Goal: Task Accomplishment & Management: Use online tool/utility

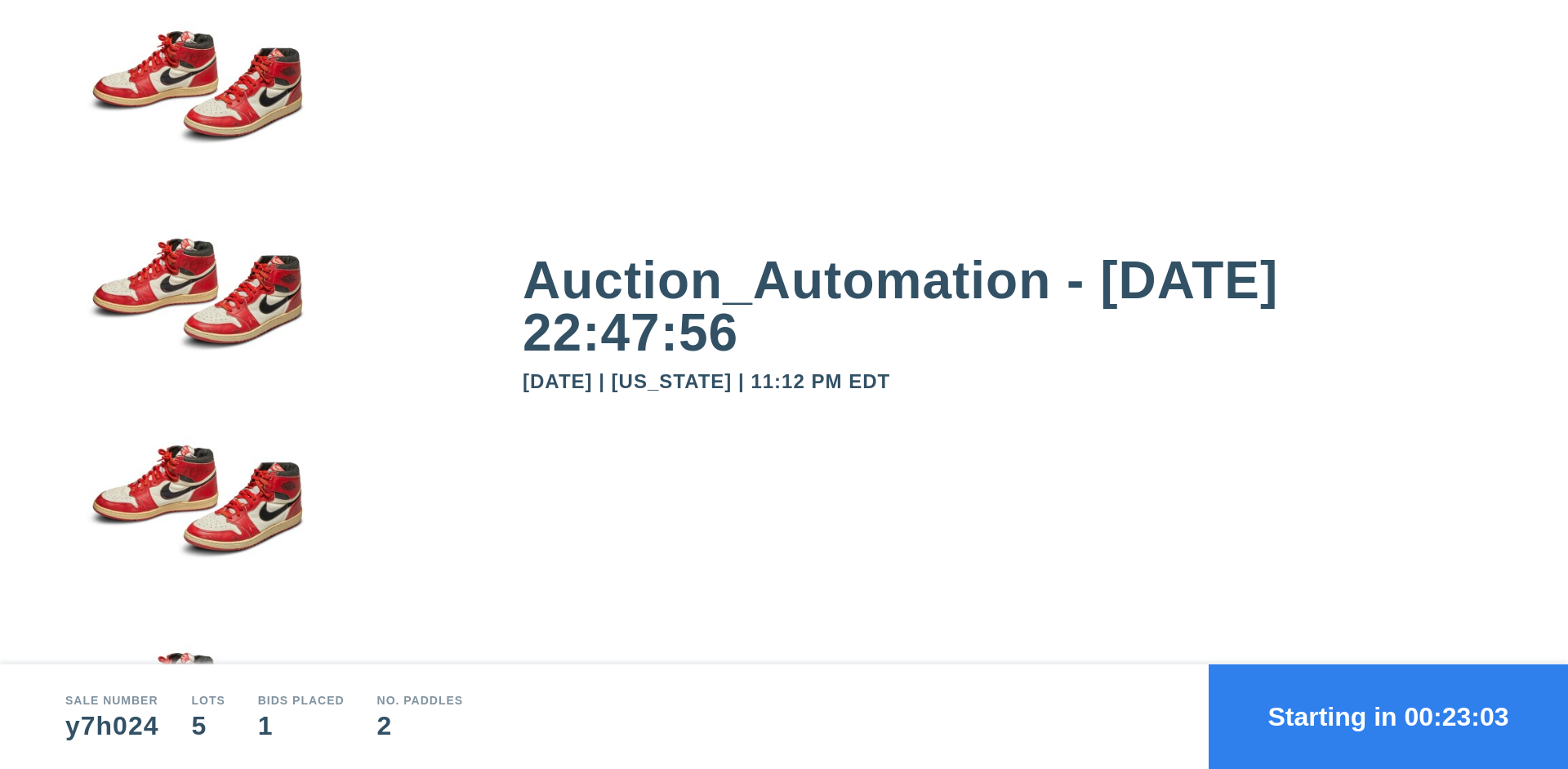
click at [1389, 716] on button "Starting in 00:23:03" at bounding box center [1389, 716] width 360 height 105
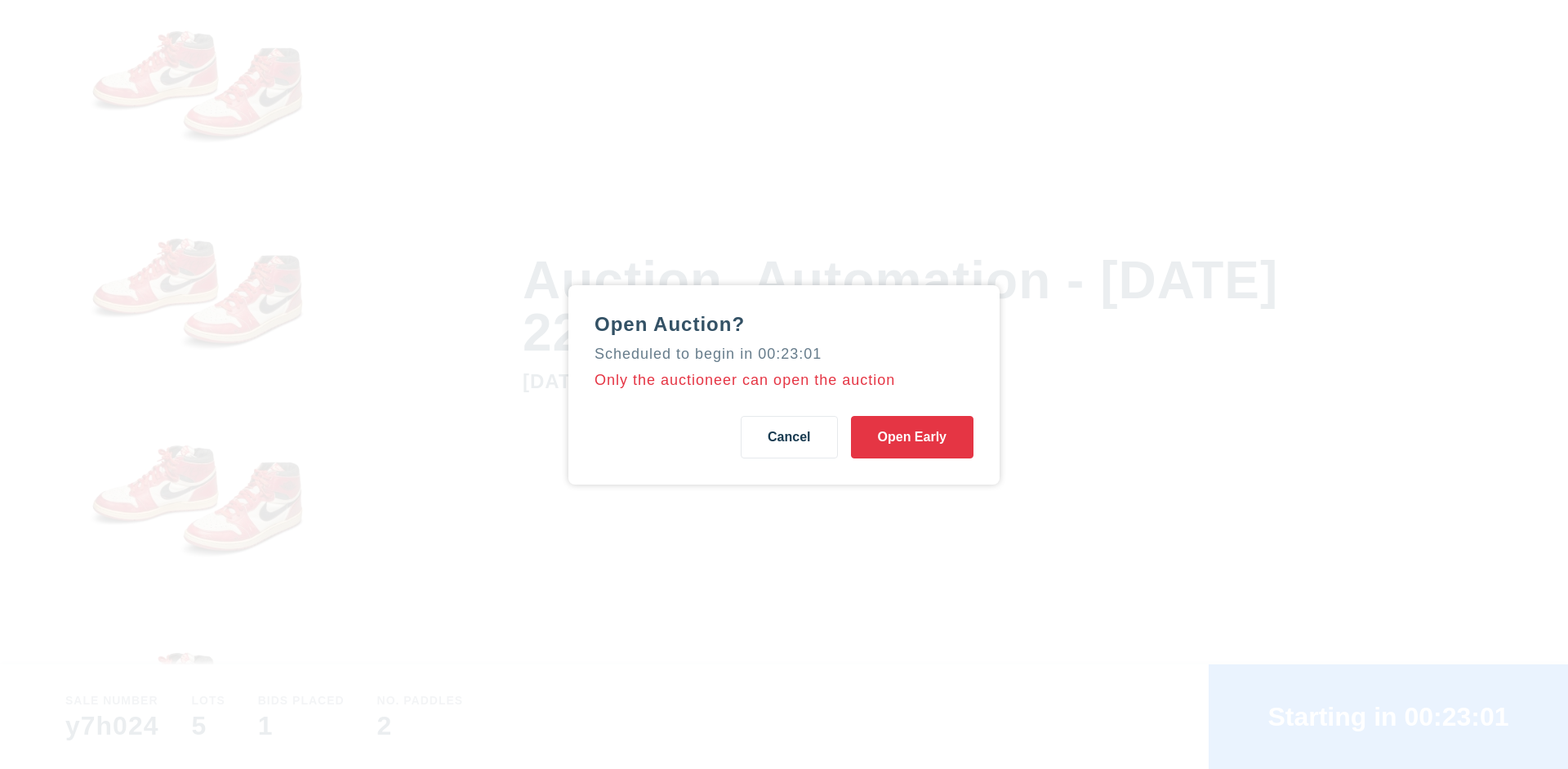
click at [912, 437] on button "Open Early" at bounding box center [912, 437] width 122 height 43
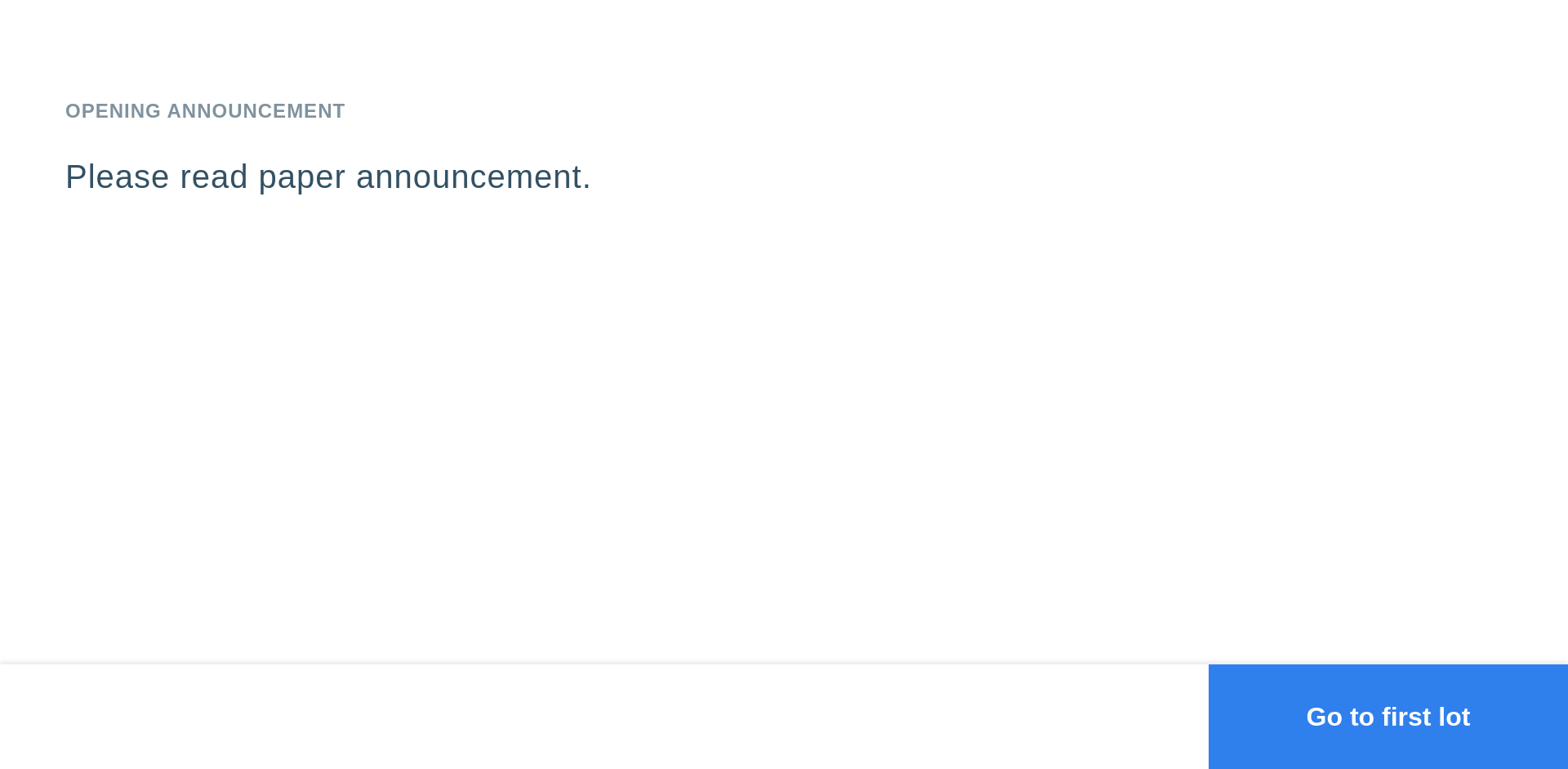
click at [1389, 716] on button "Go to first lot" at bounding box center [1389, 716] width 360 height 105
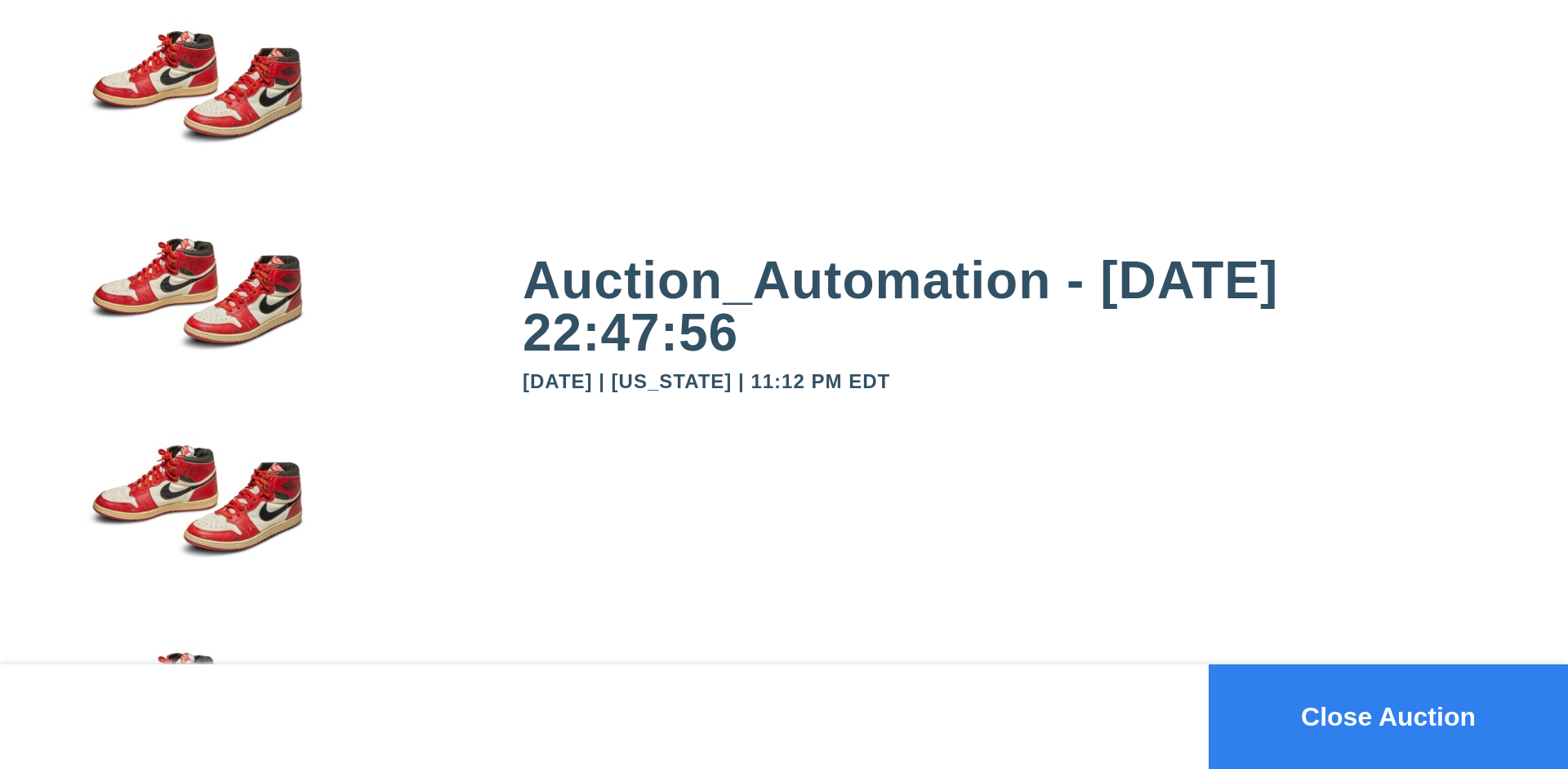
click at [1389, 716] on button "Close Auction" at bounding box center [1389, 716] width 360 height 105
